Goal: Transaction & Acquisition: Purchase product/service

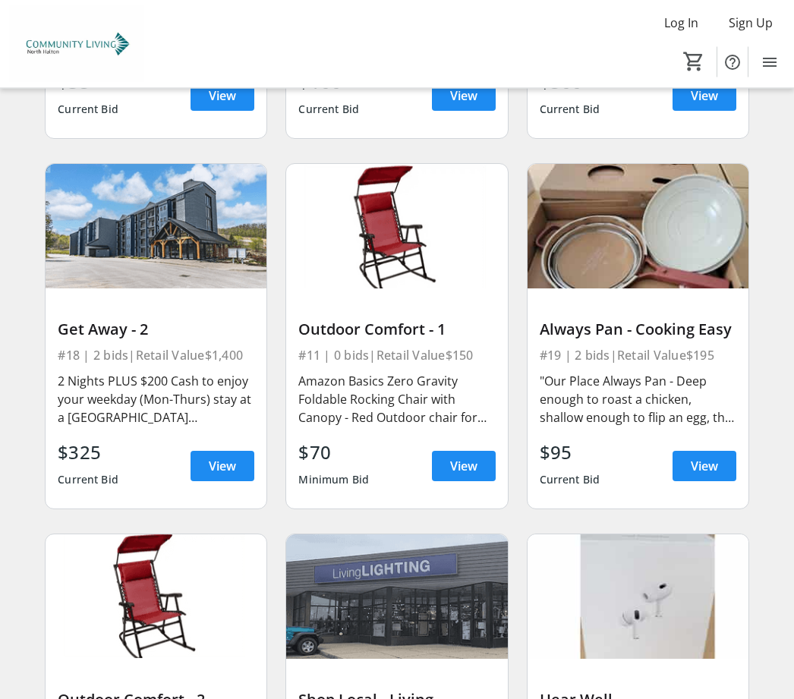
scroll to position [2390, 0]
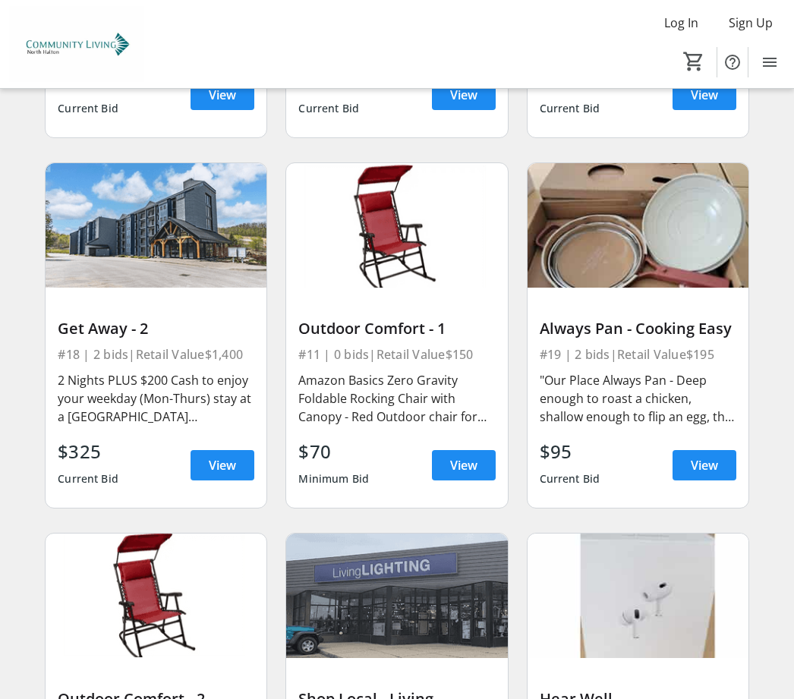
click at [704, 465] on span "View" at bounding box center [704, 465] width 27 height 18
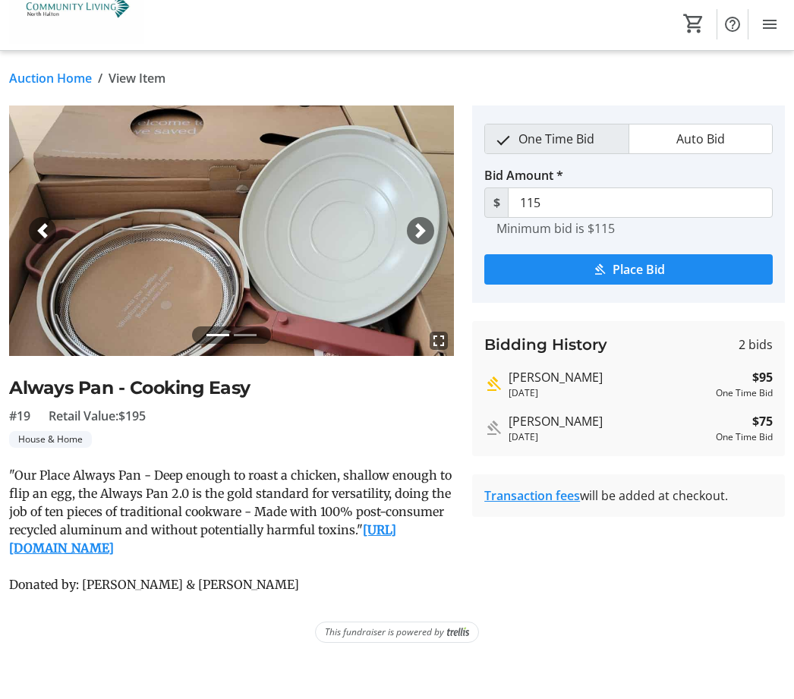
scroll to position [38, 0]
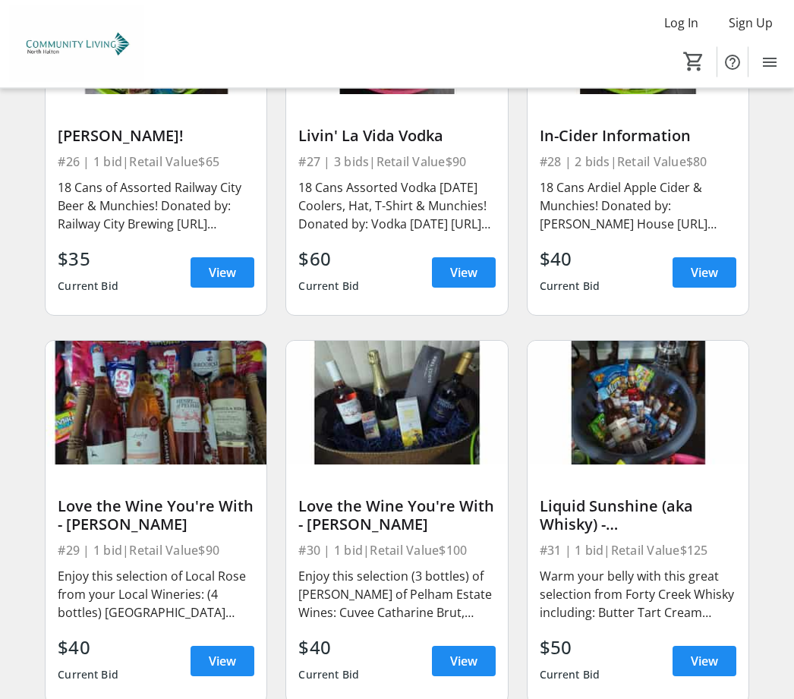
scroll to position [4103, 0]
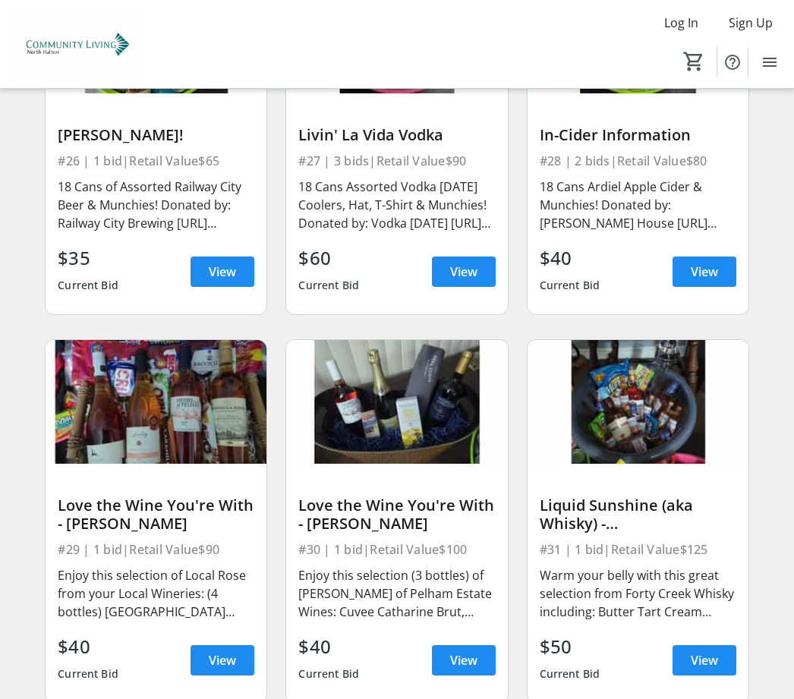
click at [704, 660] on span "View" at bounding box center [704, 660] width 27 height 18
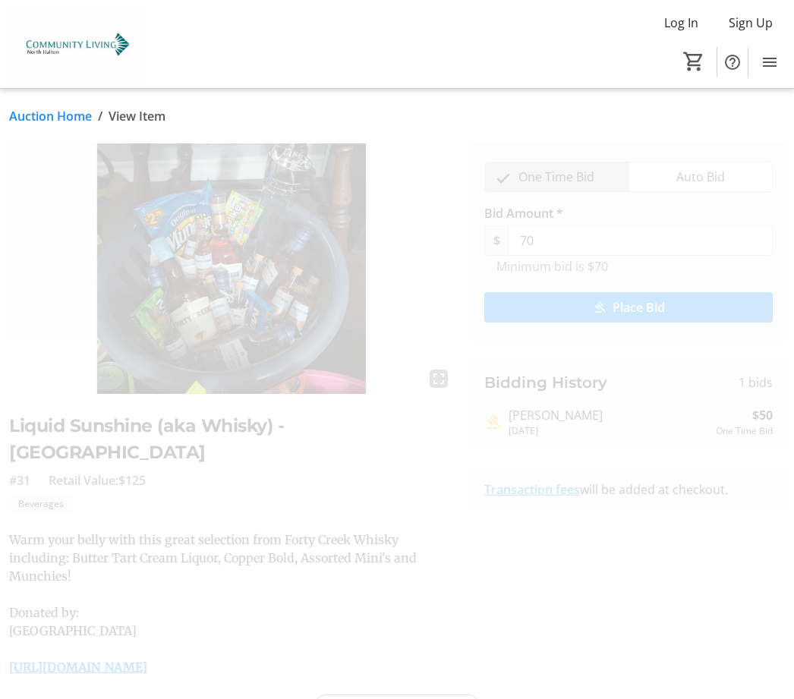
click at [575, 172] on span "One Time Bid" at bounding box center [556, 176] width 94 height 29
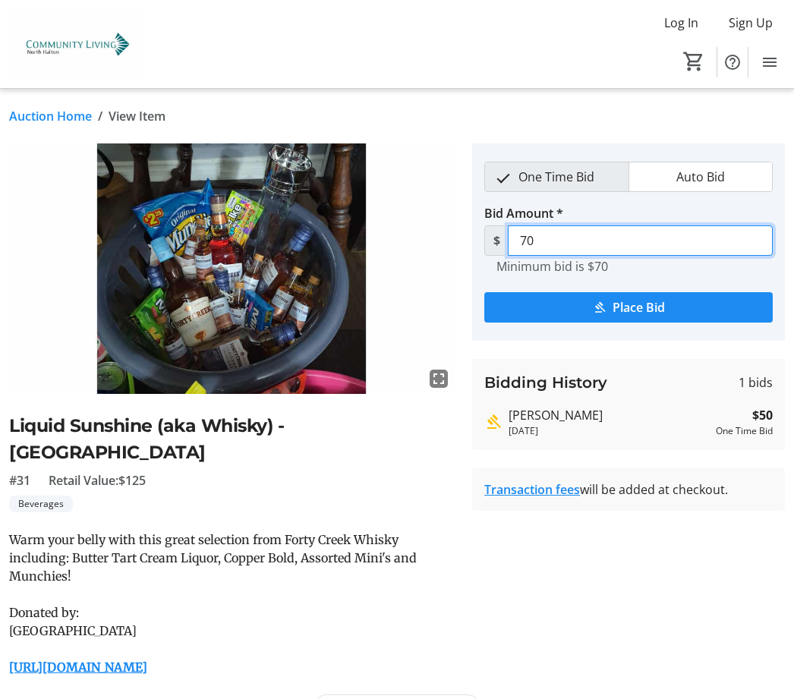
click at [619, 235] on input "70" at bounding box center [640, 240] width 265 height 30
click at [651, 307] on span "Place Bid" at bounding box center [639, 307] width 52 height 18
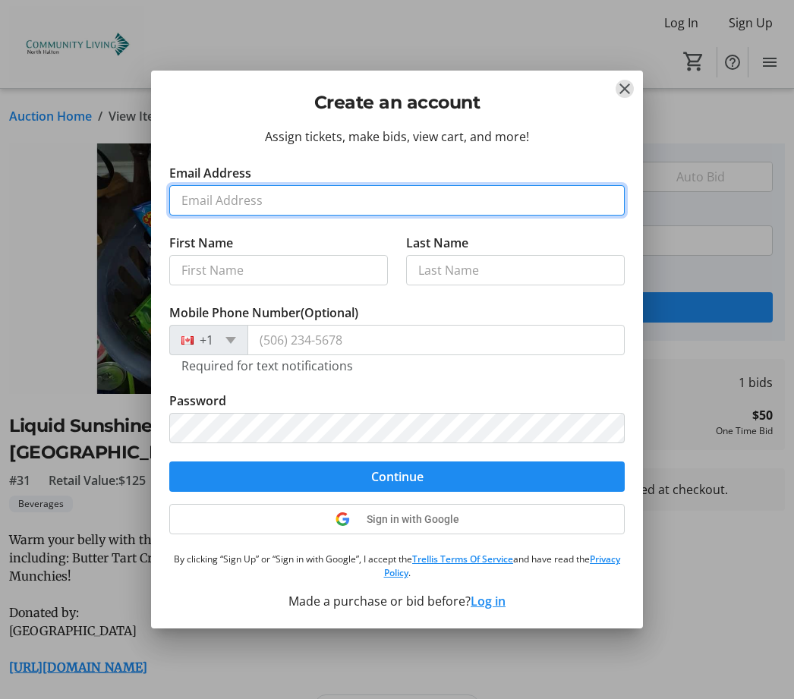
click at [200, 216] on input "Email Address" at bounding box center [396, 200] width 455 height 30
type input "[EMAIL_ADDRESS][DOMAIN_NAME]"
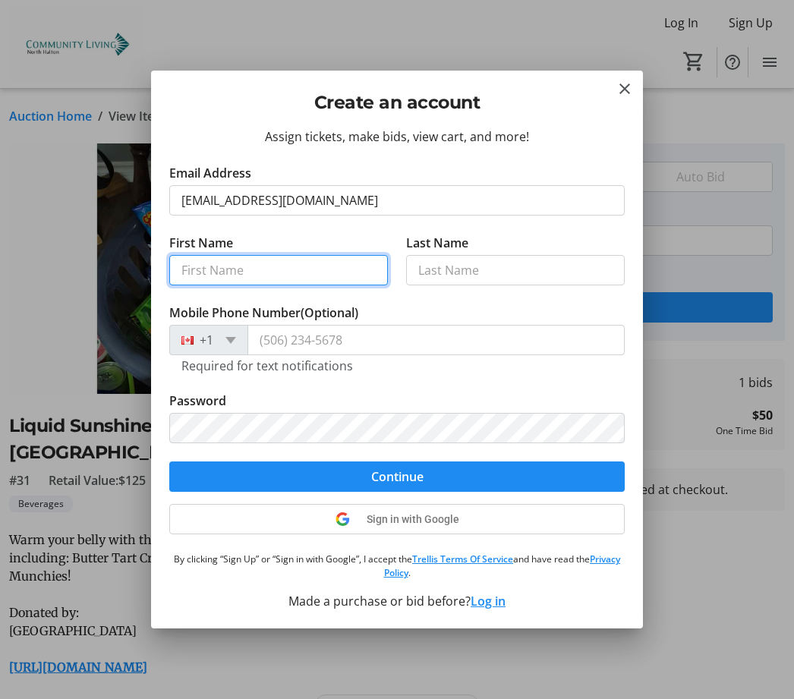
click at [216, 285] on input "First Name" at bounding box center [278, 270] width 219 height 30
type input "[PERSON_NAME]"
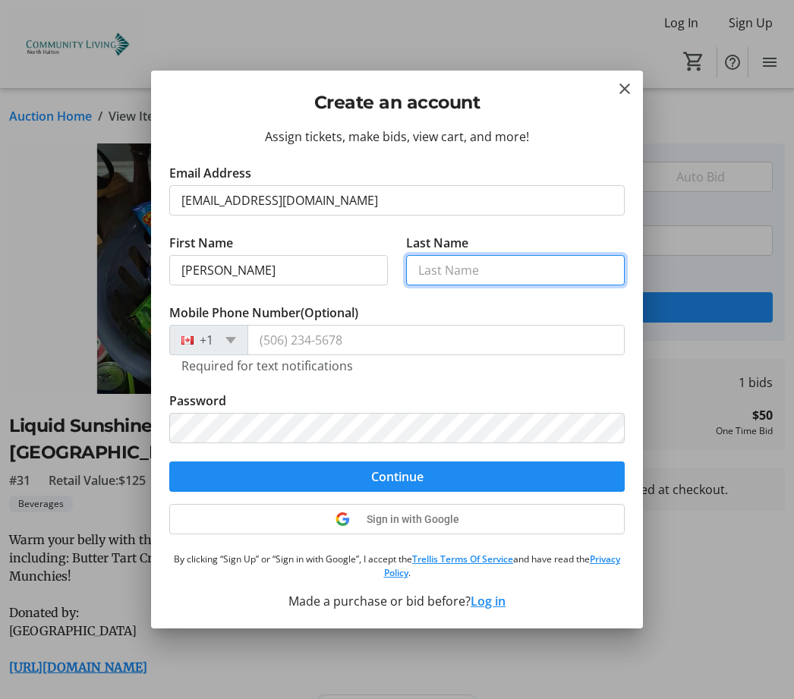
click at [436, 285] on input "Last Name" at bounding box center [515, 270] width 219 height 30
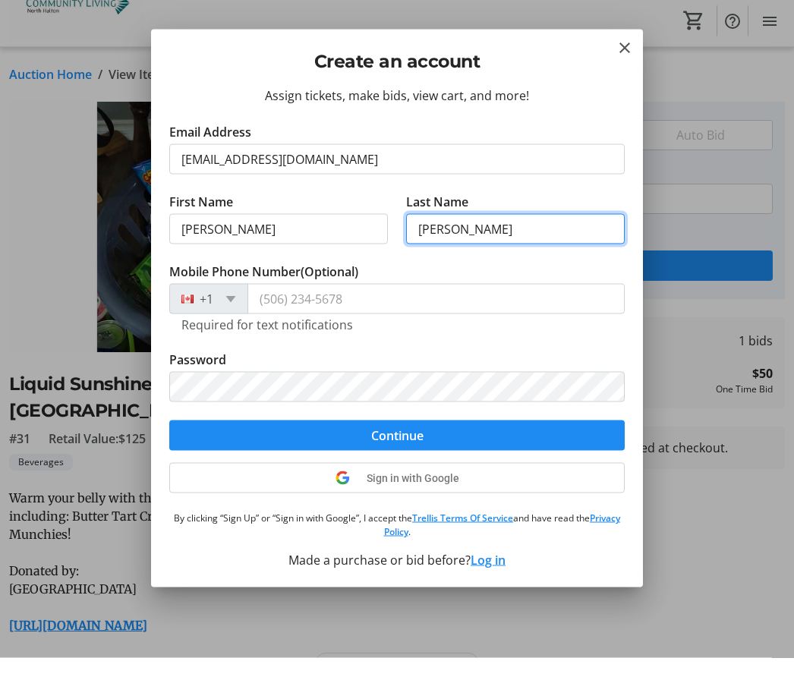
type input "[PERSON_NAME]"
click at [287, 325] on input "Mobile Phone Number (Optional)" at bounding box center [435, 340] width 377 height 30
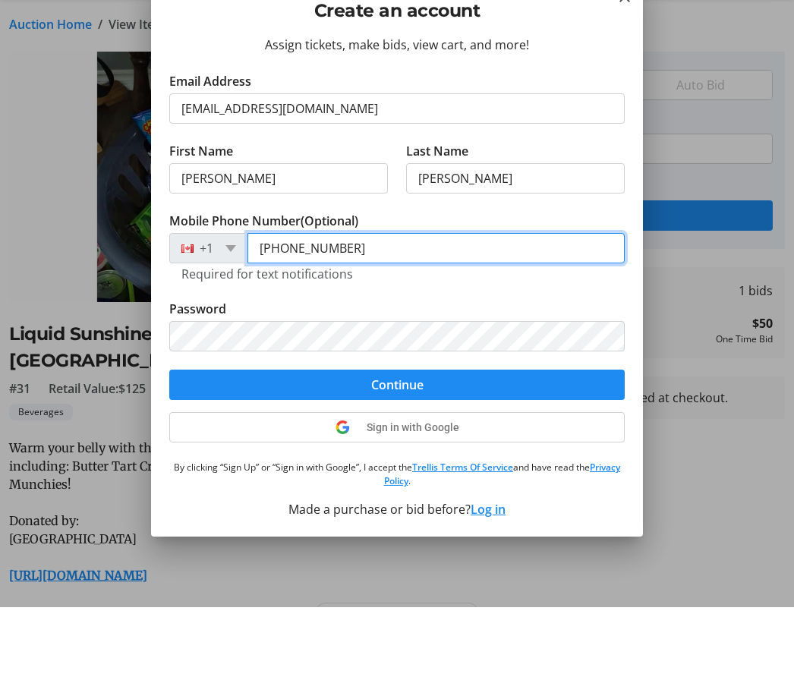
type input "[PHONE_NUMBER]"
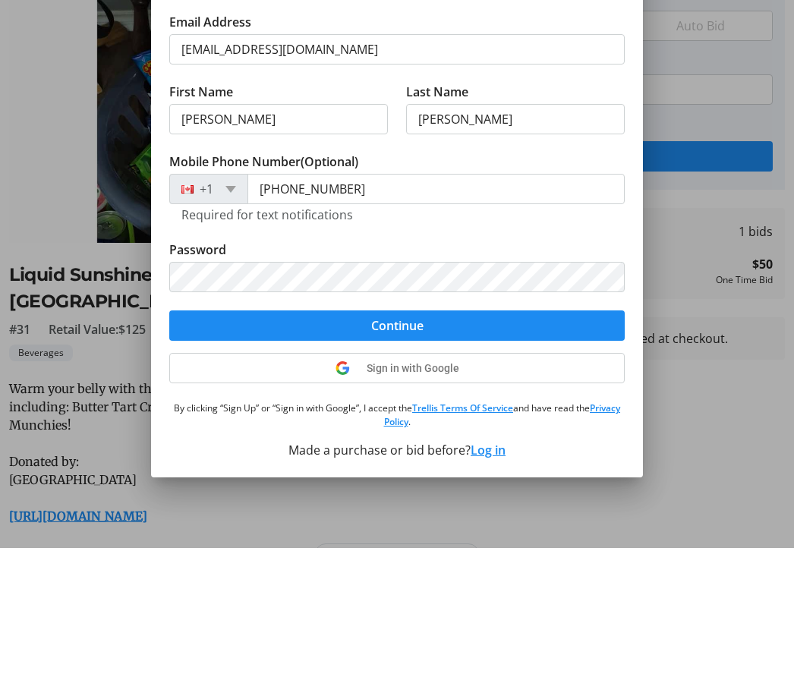
click at [383, 324] on form "Email Address [EMAIL_ADDRESS][DOMAIN_NAME] First Name [PERSON_NAME] Last Name […" at bounding box center [396, 328] width 455 height 328
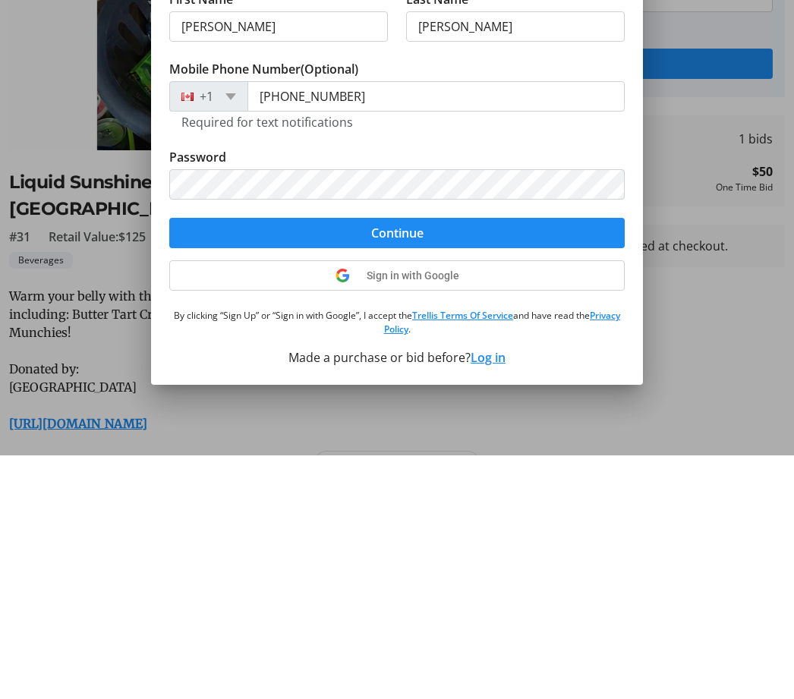
click at [420, 468] on span "Continue" at bounding box center [397, 477] width 52 height 18
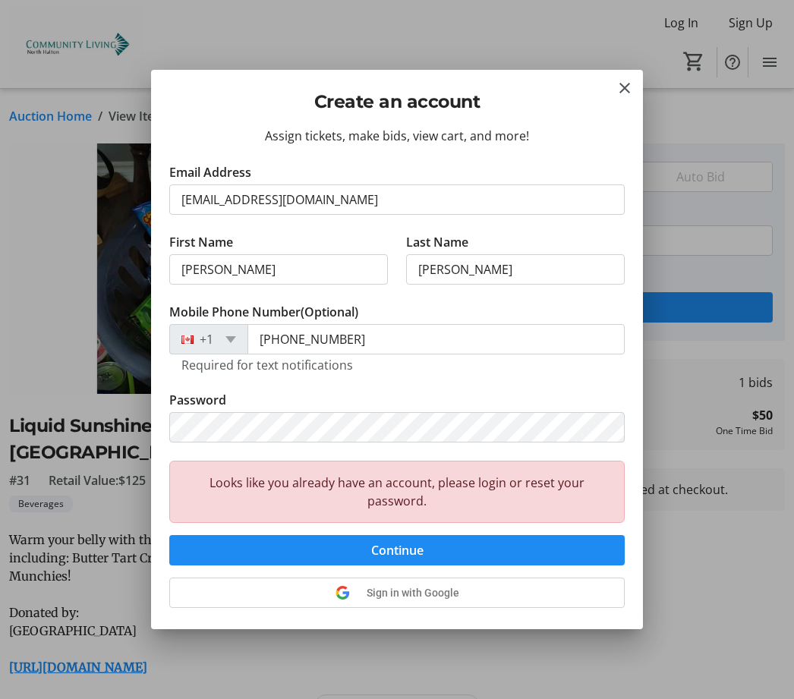
click at [386, 494] on div "Looks like you already have an account, please login or reset your password." at bounding box center [396, 492] width 455 height 62
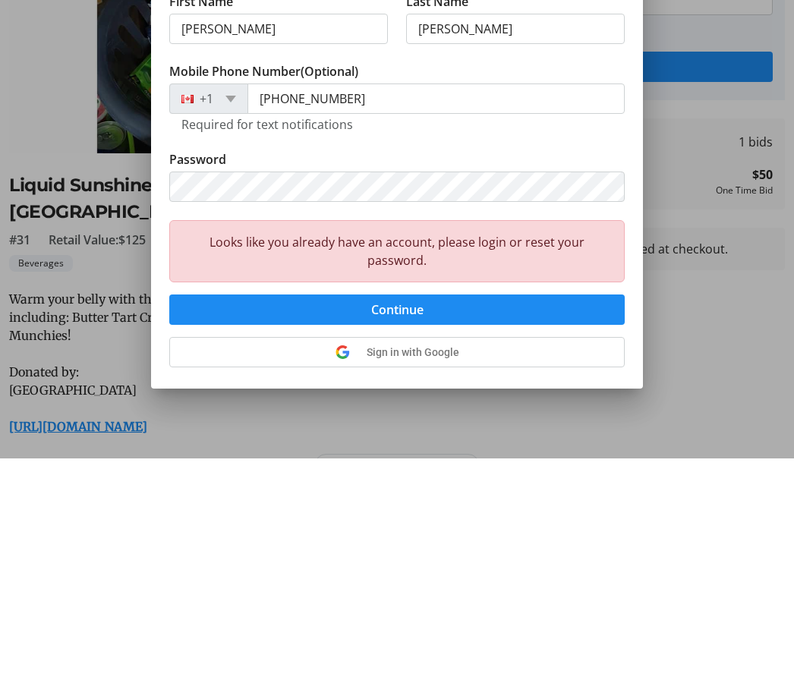
click at [399, 541] on span "Continue" at bounding box center [397, 550] width 52 height 18
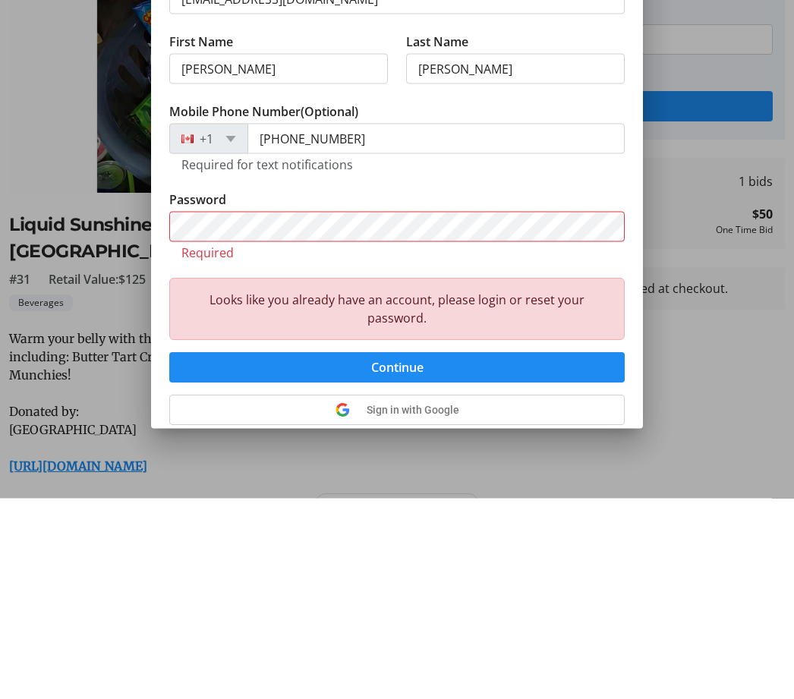
click at [210, 391] on label "Password" at bounding box center [197, 400] width 57 height 18
click at [238, 446] on tr-error "Required" at bounding box center [396, 453] width 431 height 15
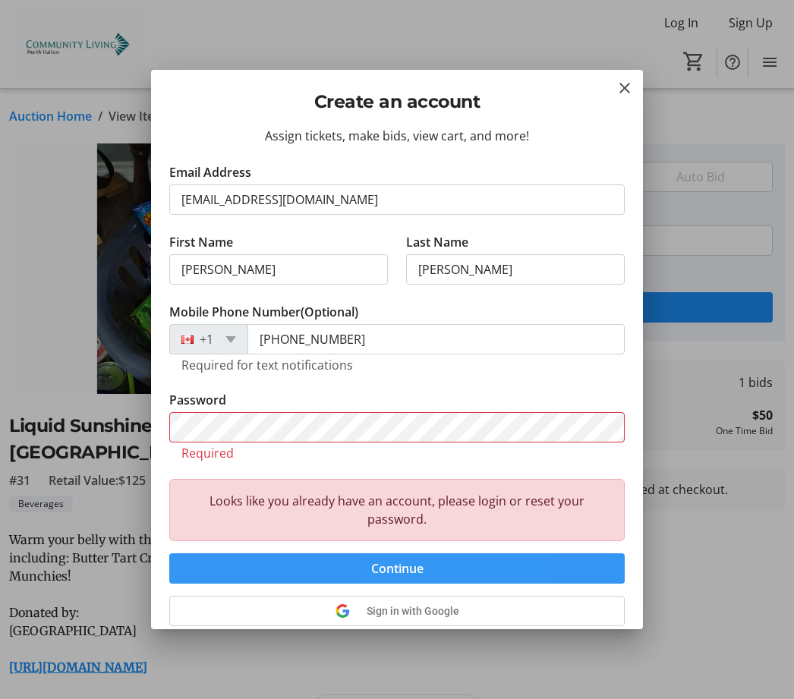
click at [460, 573] on span "submit" at bounding box center [396, 568] width 455 height 36
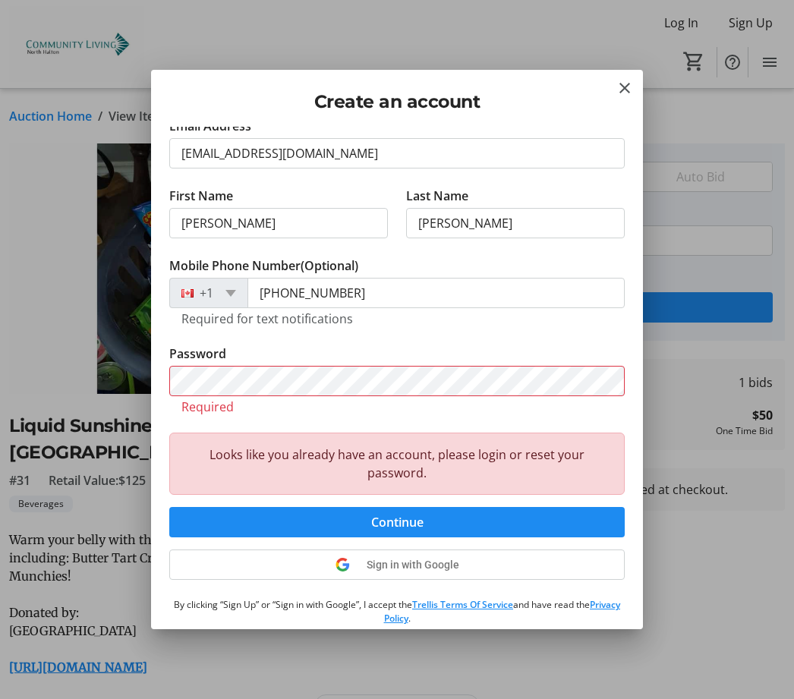
scroll to position [53, 0]
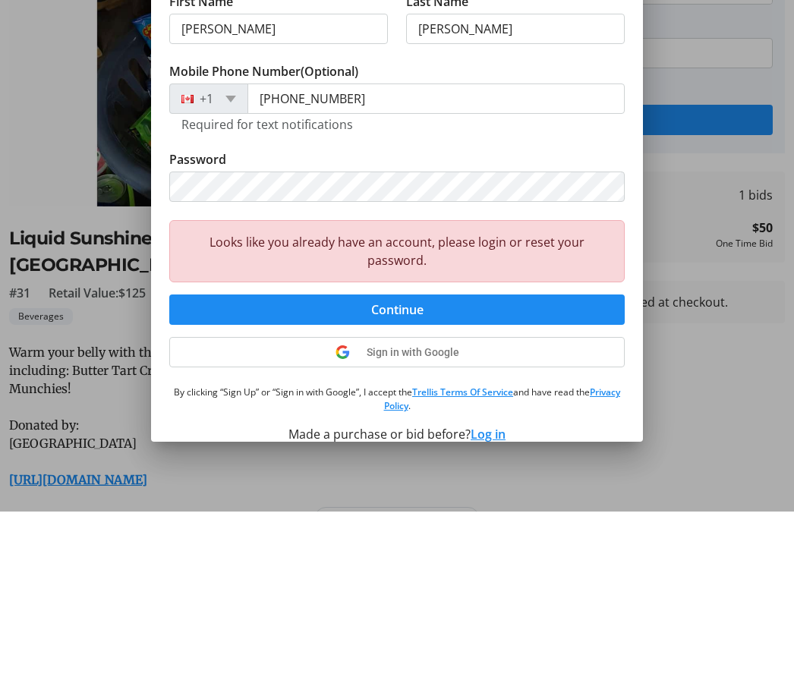
click at [404, 488] on span "Continue" at bounding box center [397, 497] width 52 height 18
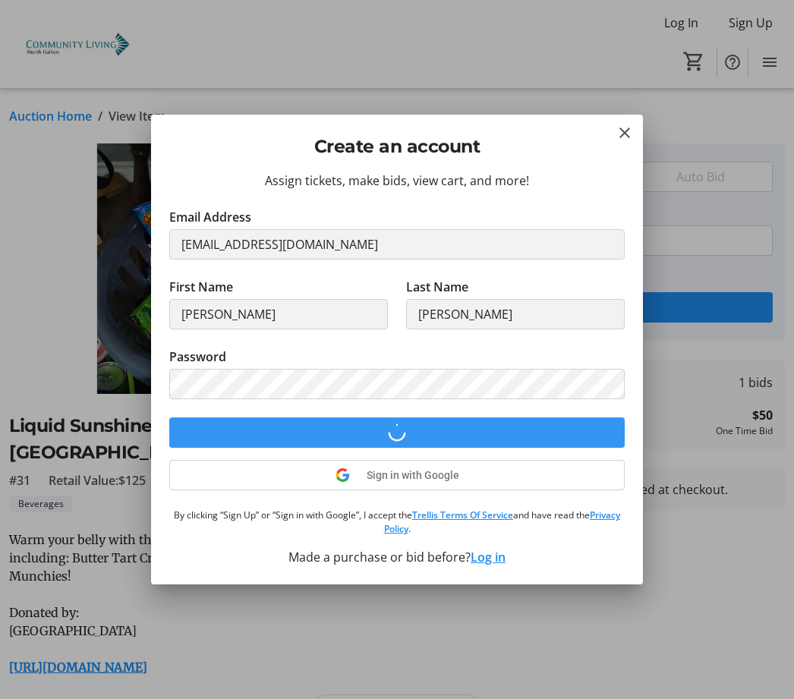
scroll to position [0, 0]
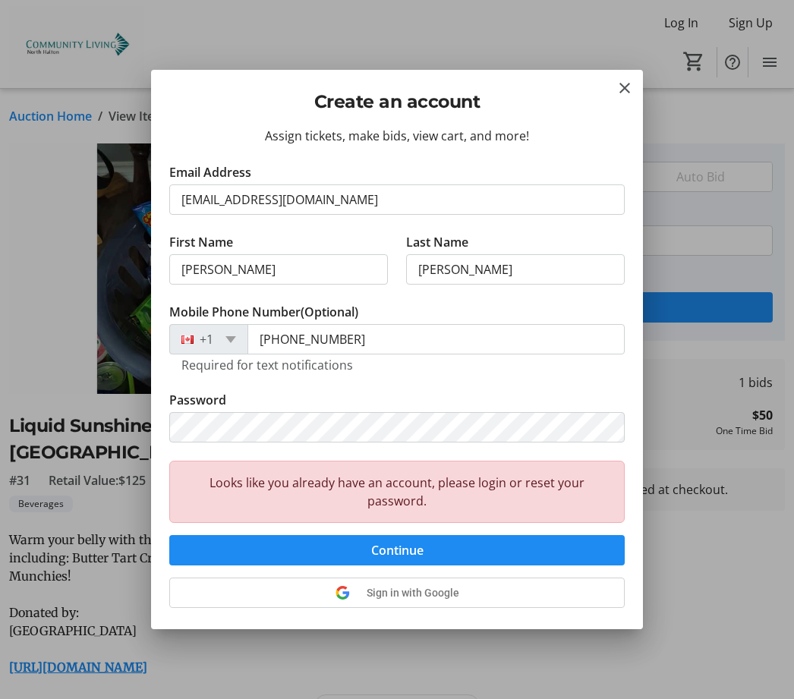
click at [622, 96] on mat-icon "Close" at bounding box center [625, 88] width 18 height 18
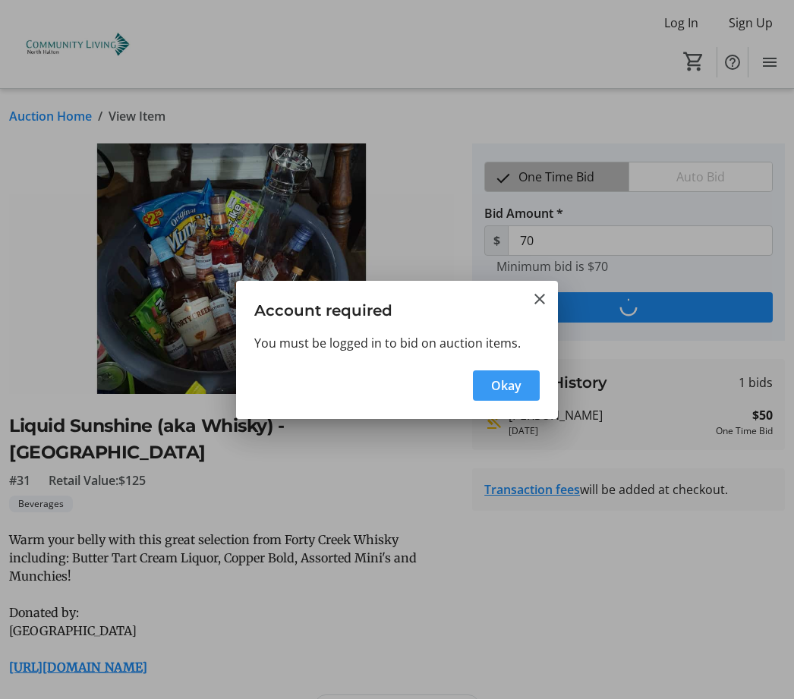
click at [522, 403] on span "button" at bounding box center [506, 385] width 67 height 36
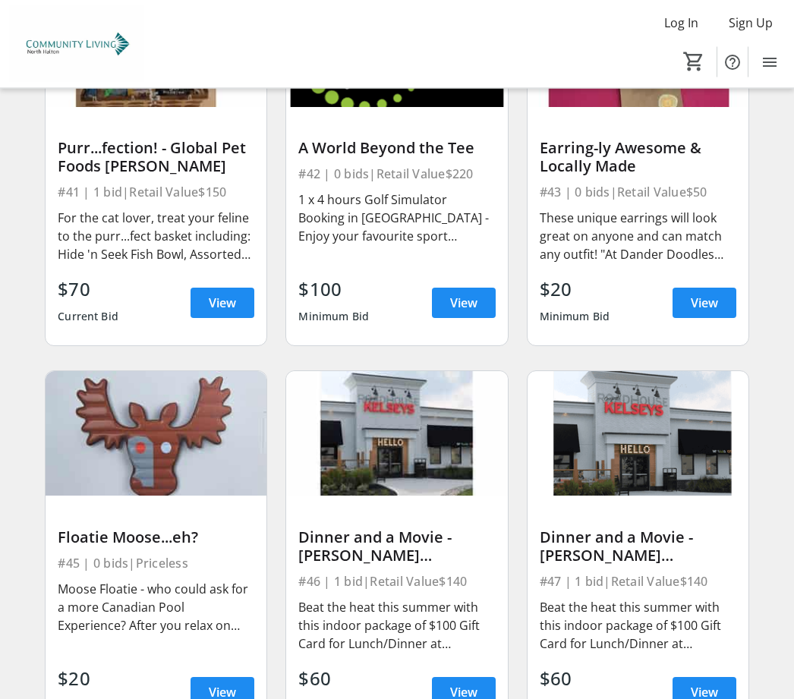
scroll to position [5628, 0]
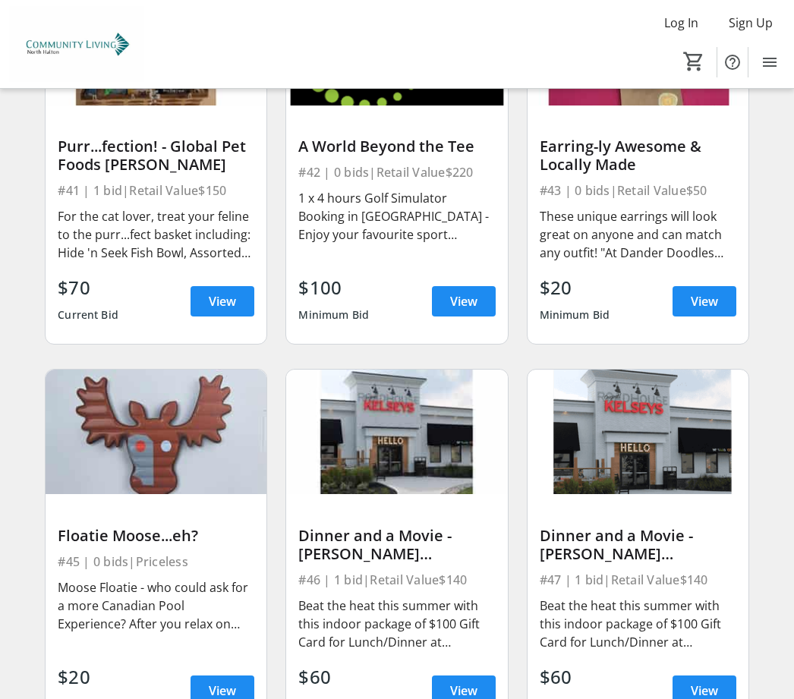
click at [471, 690] on span "View" at bounding box center [463, 691] width 27 height 18
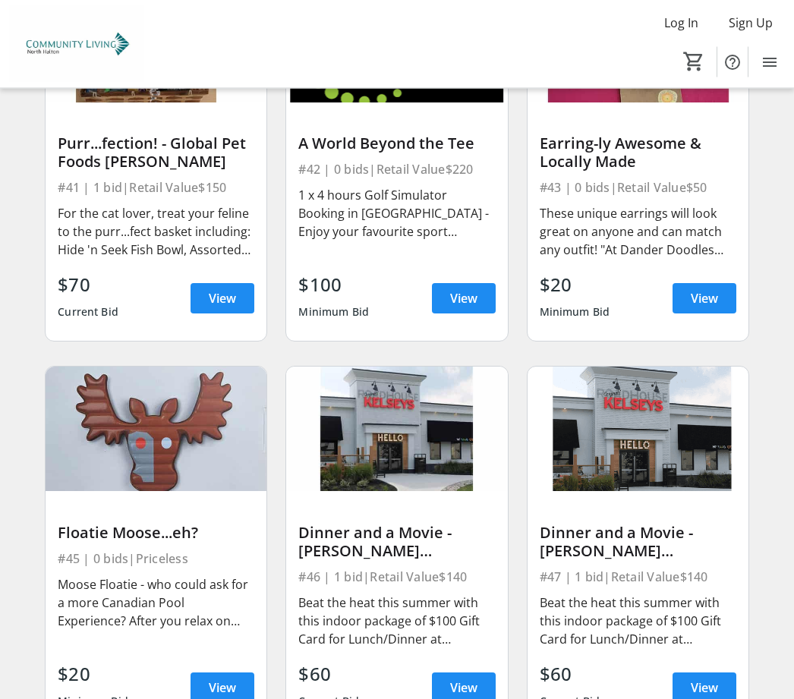
scroll to position [5632, 0]
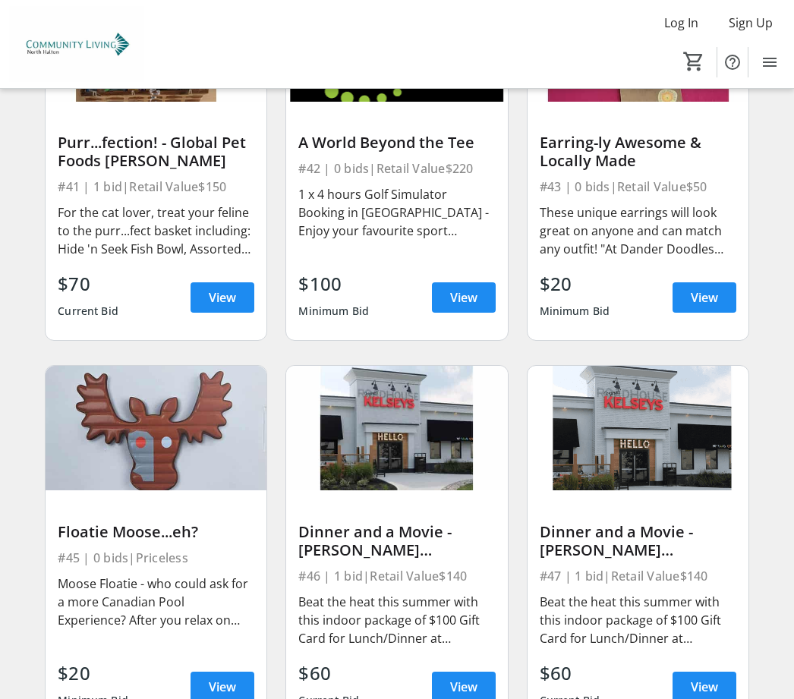
click at [707, 691] on span "View" at bounding box center [704, 687] width 27 height 18
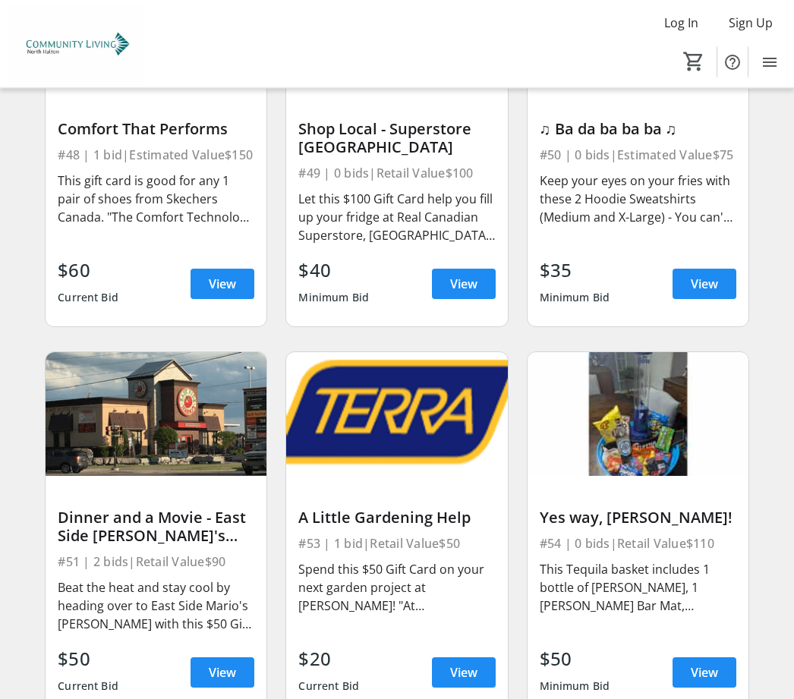
scroll to position [6437, 0]
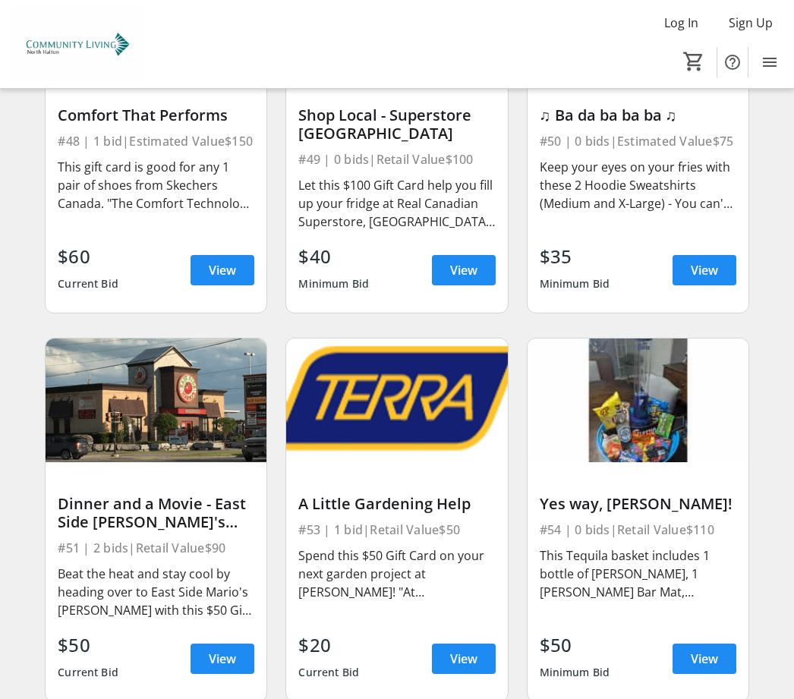
click at [706, 664] on span "View" at bounding box center [704, 659] width 27 height 18
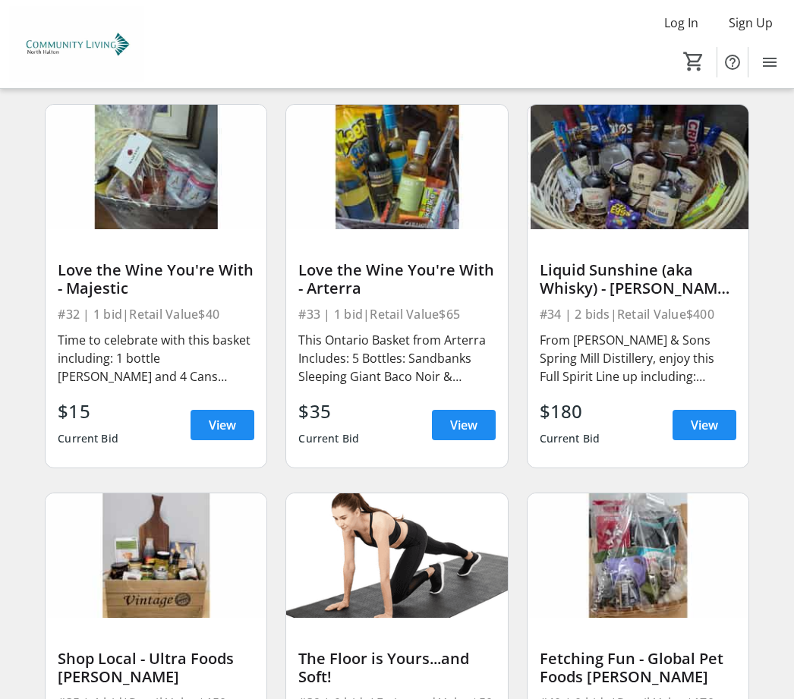
scroll to position [4726, 0]
